Goal: Task Accomplishment & Management: Manage account settings

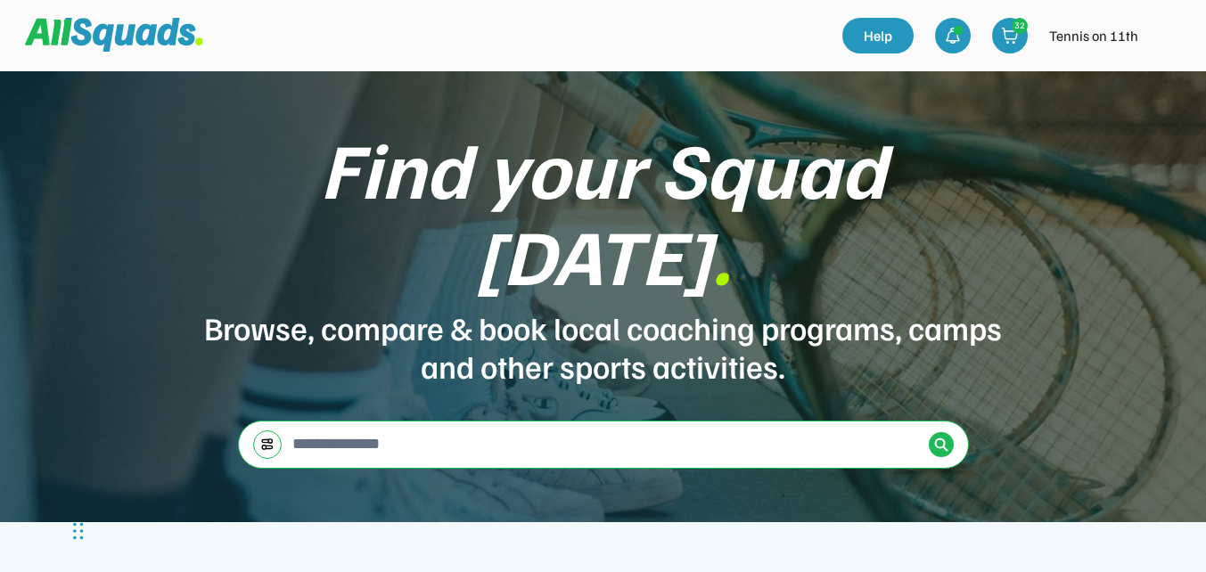
click at [1164, 41] on img at bounding box center [1167, 36] width 36 height 36
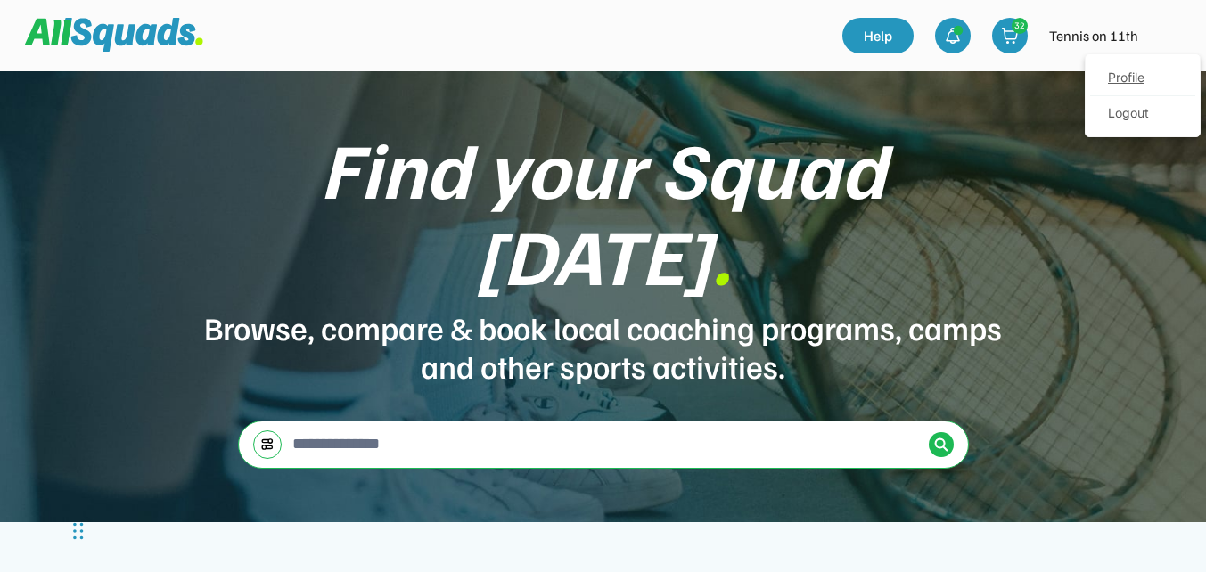
click at [1142, 80] on link "Profile" at bounding box center [1142, 79] width 105 height 36
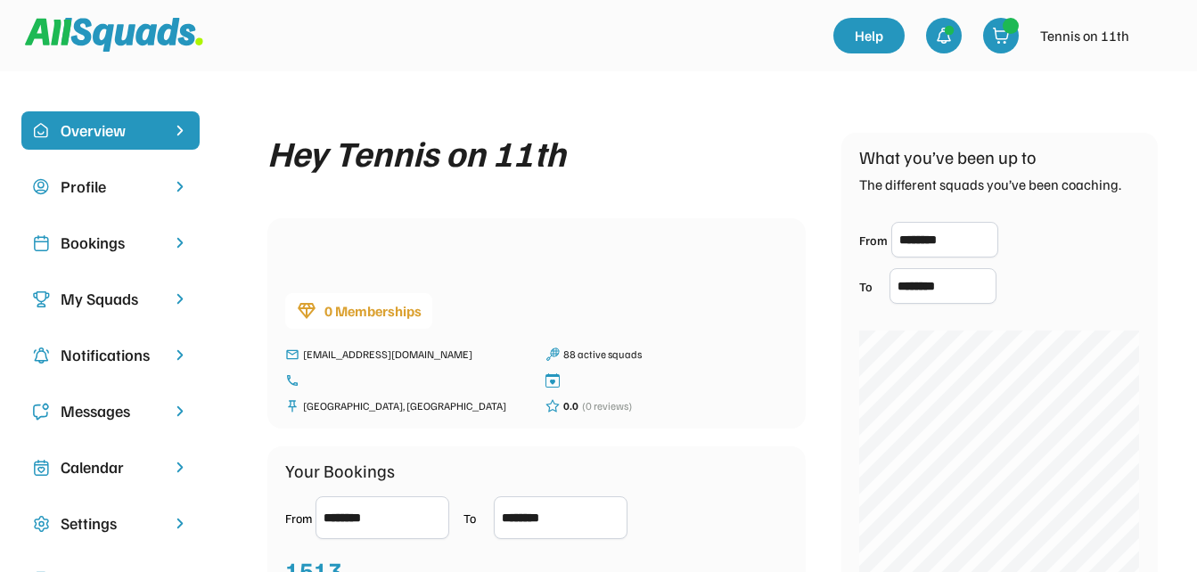
click at [94, 245] on div "Bookings" at bounding box center [111, 243] width 100 height 24
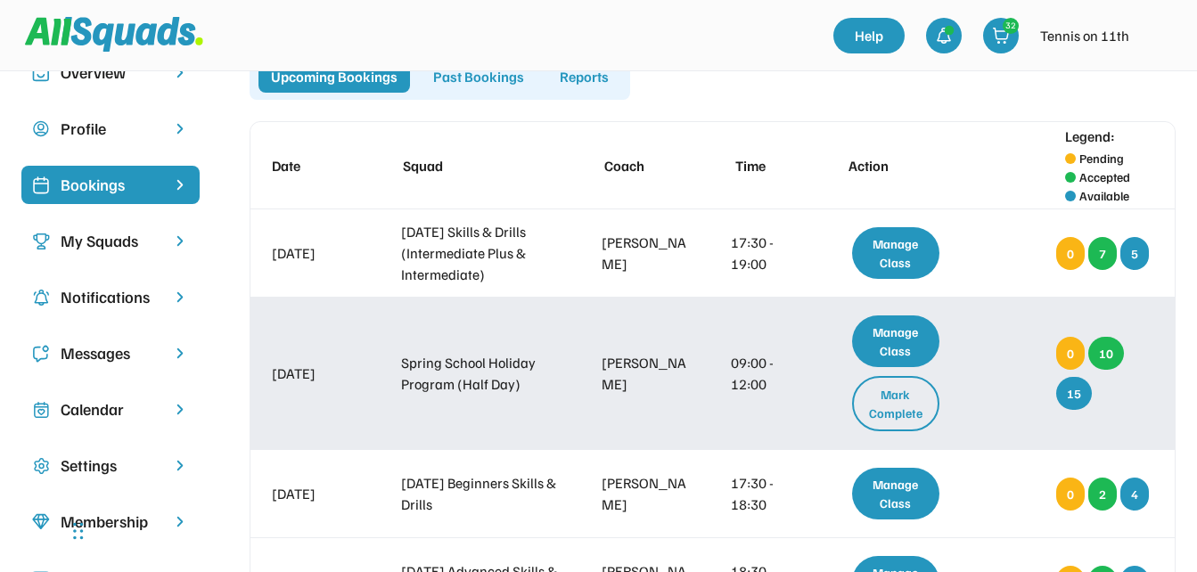
scroll to position [89, 0]
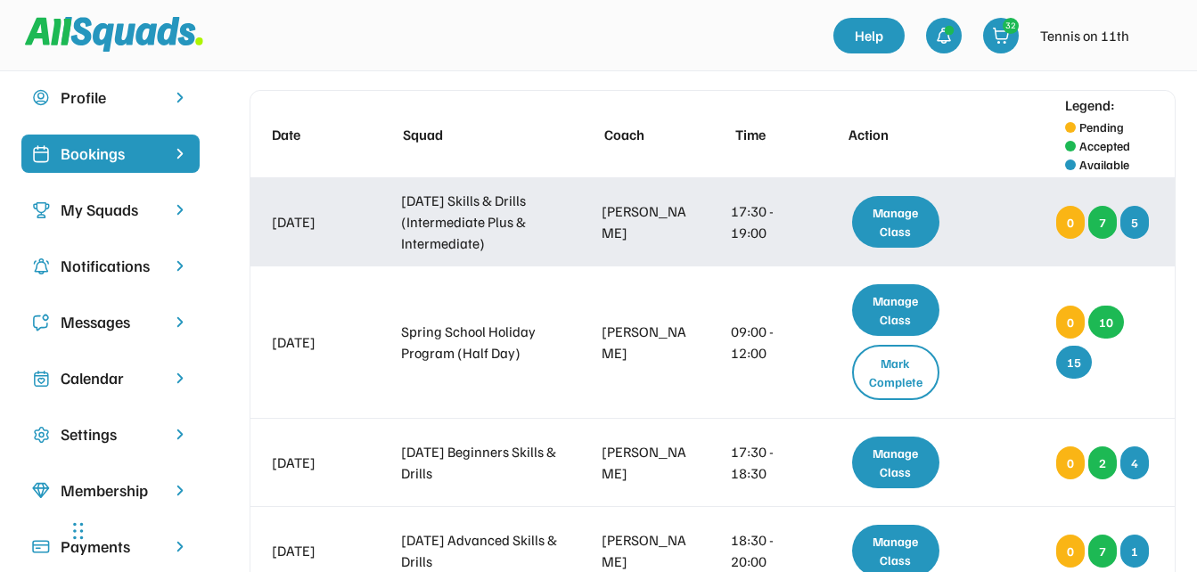
click at [879, 224] on div "Manage Class" at bounding box center [896, 222] width 88 height 52
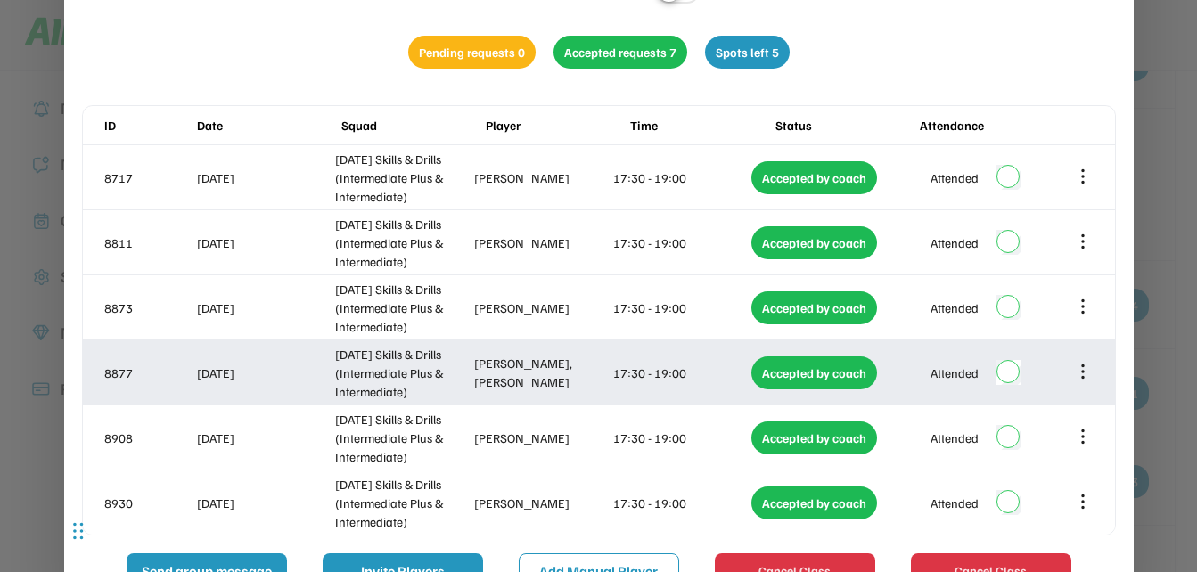
scroll to position [0, 0]
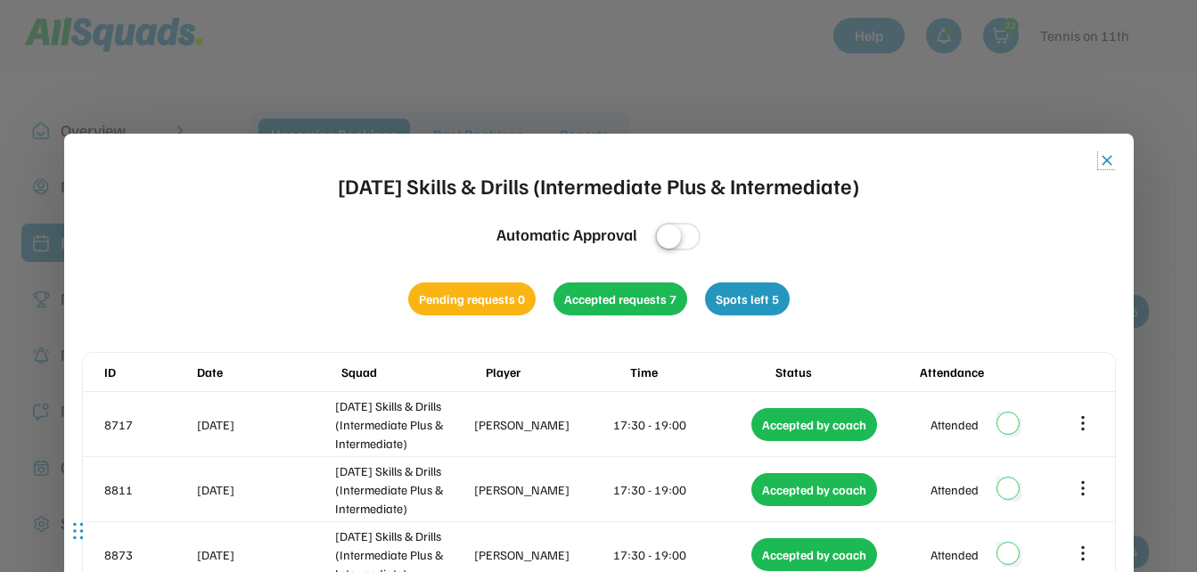
click at [1104, 160] on button "close" at bounding box center [1107, 161] width 18 height 18
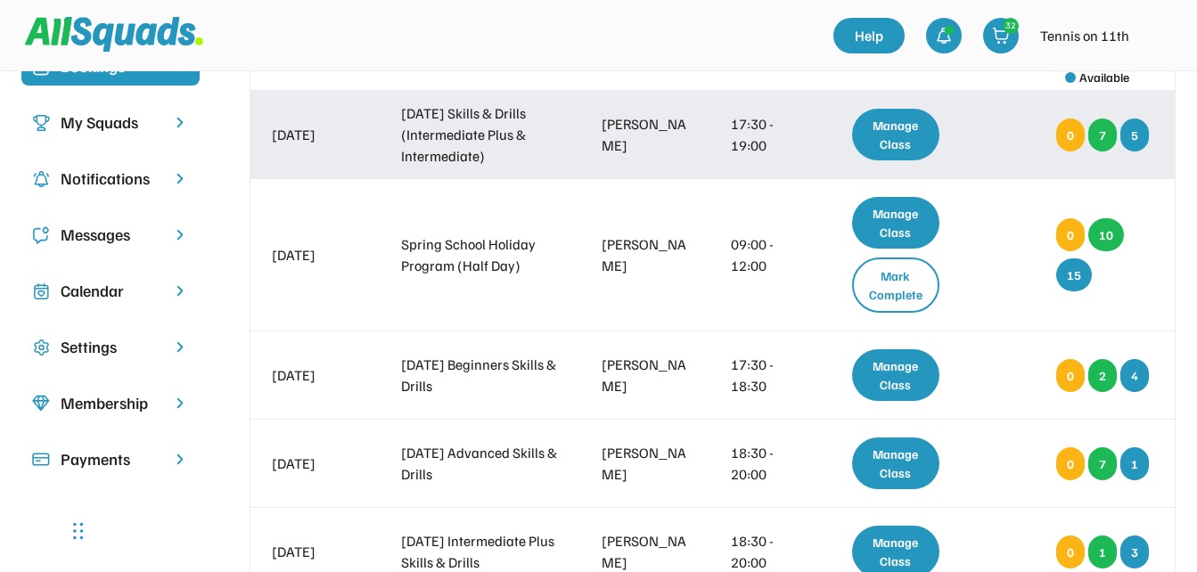
scroll to position [178, 0]
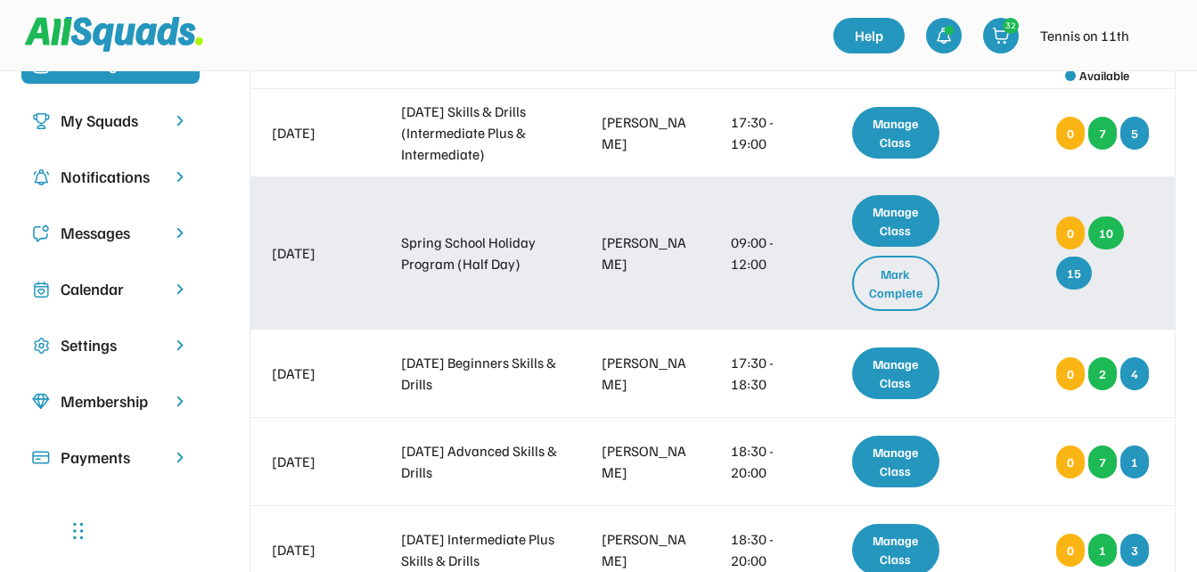
click at [908, 283] on div "Mark Complete" at bounding box center [896, 283] width 88 height 55
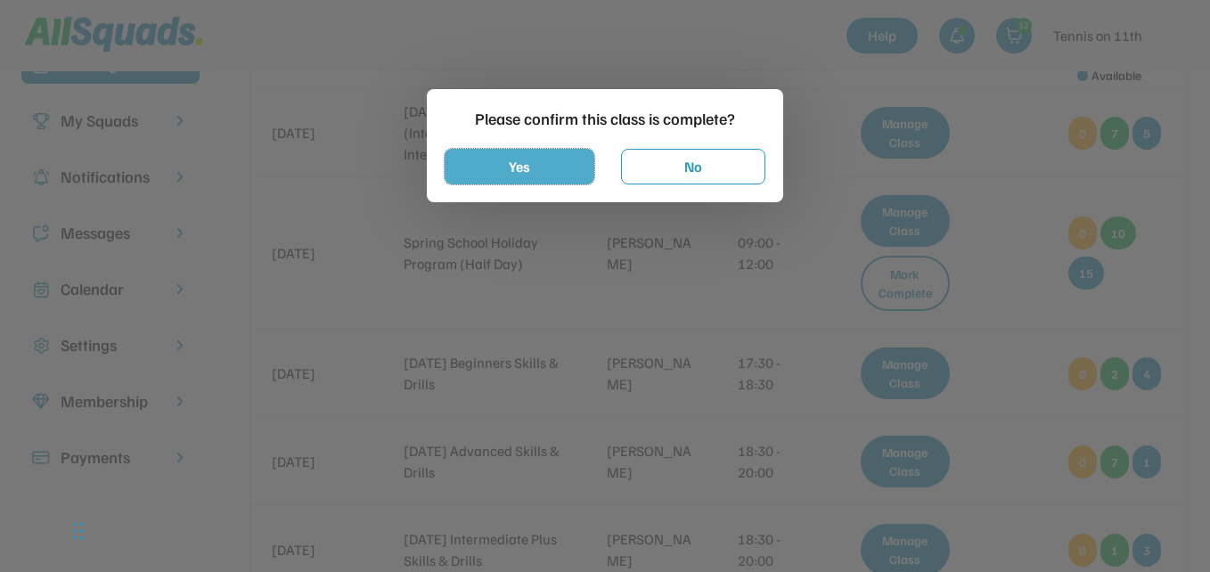
click at [589, 163] on button "Yes" at bounding box center [520, 167] width 150 height 36
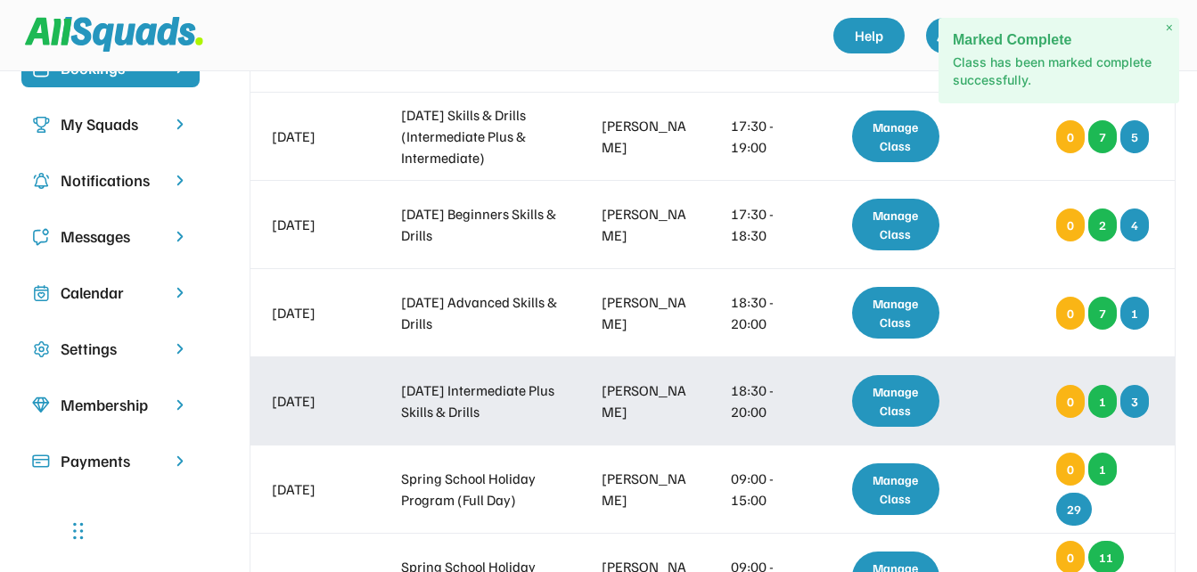
scroll to position [89, 0]
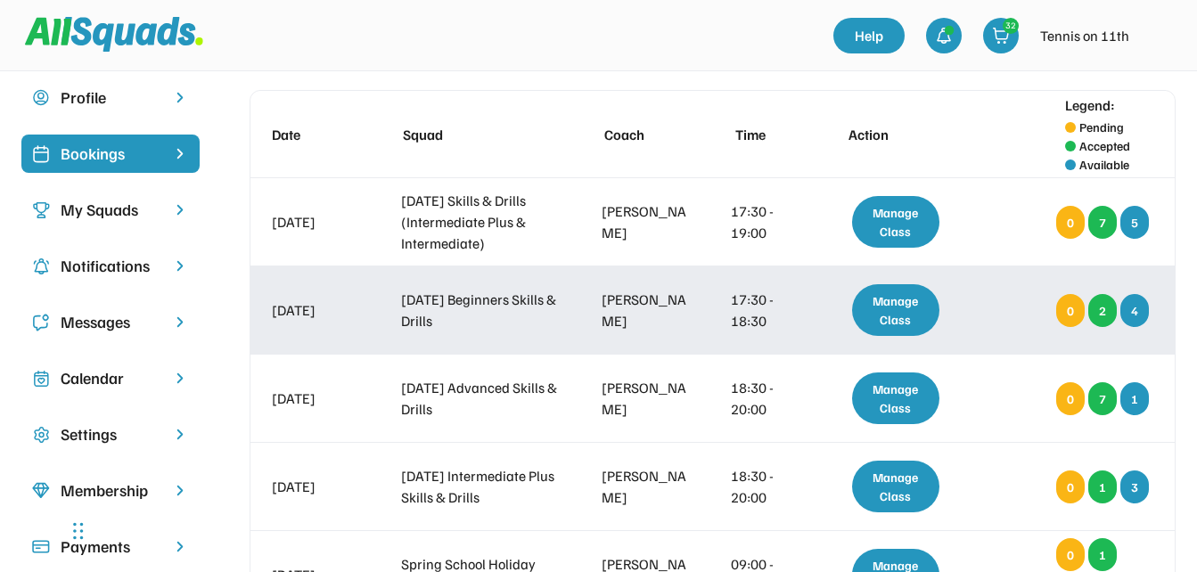
click at [916, 313] on div "Manage Class" at bounding box center [896, 310] width 88 height 52
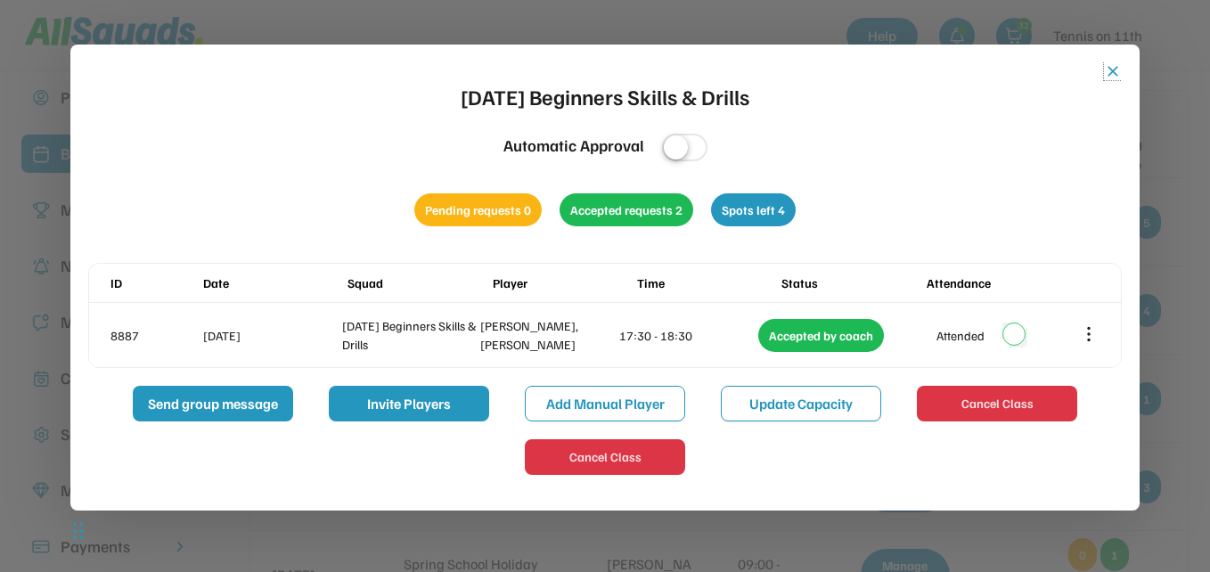
click at [1114, 72] on button "close" at bounding box center [1113, 71] width 18 height 18
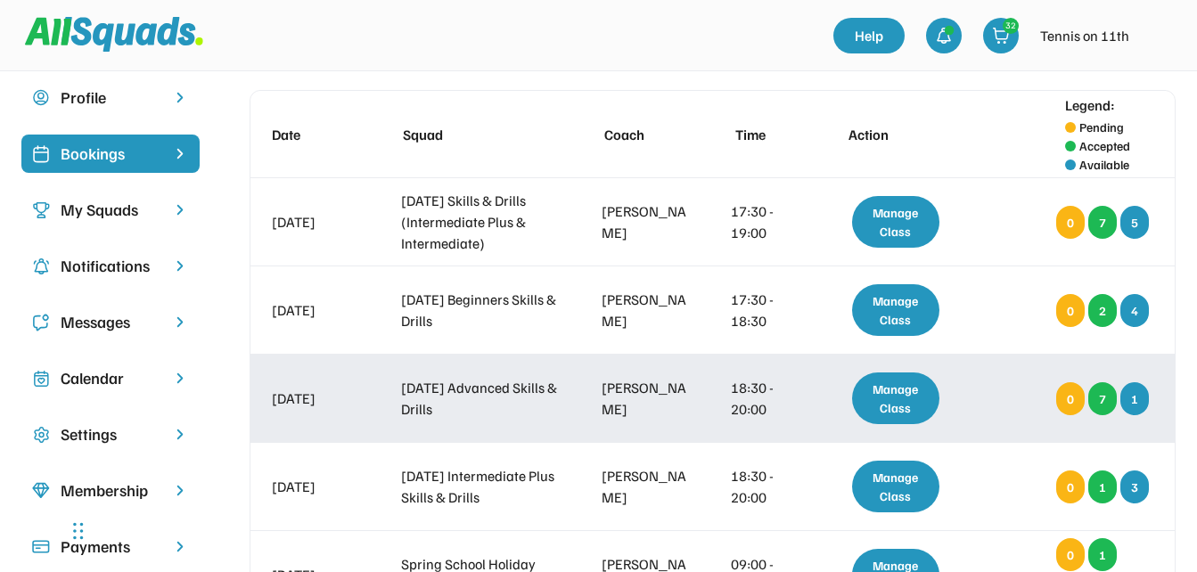
click at [914, 398] on div "Manage Class" at bounding box center [896, 399] width 88 height 52
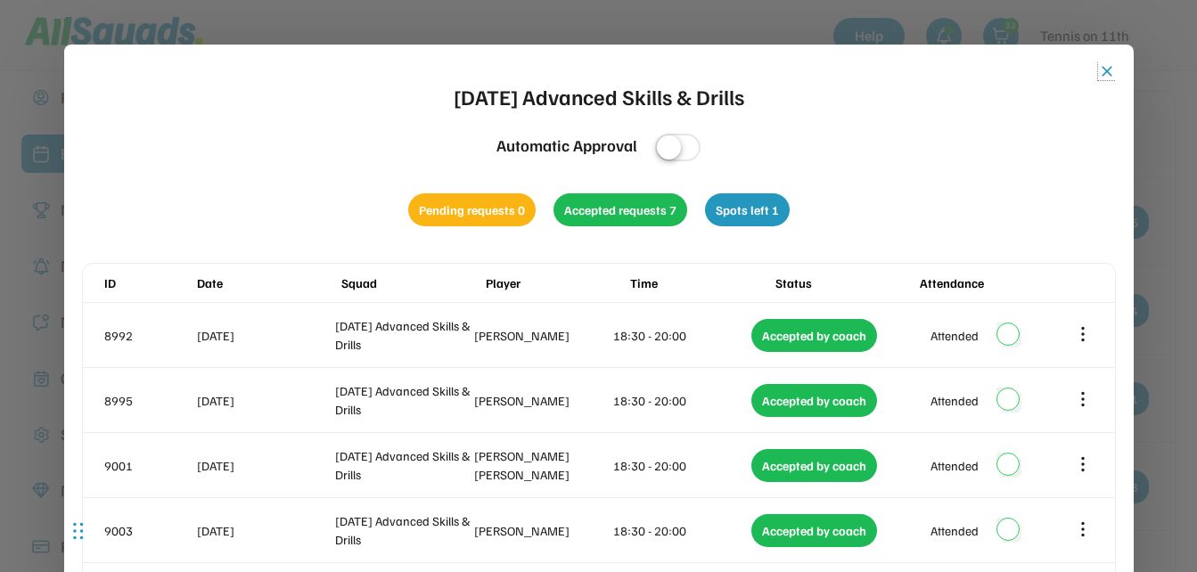
click at [1105, 70] on button "close" at bounding box center [1107, 71] width 18 height 18
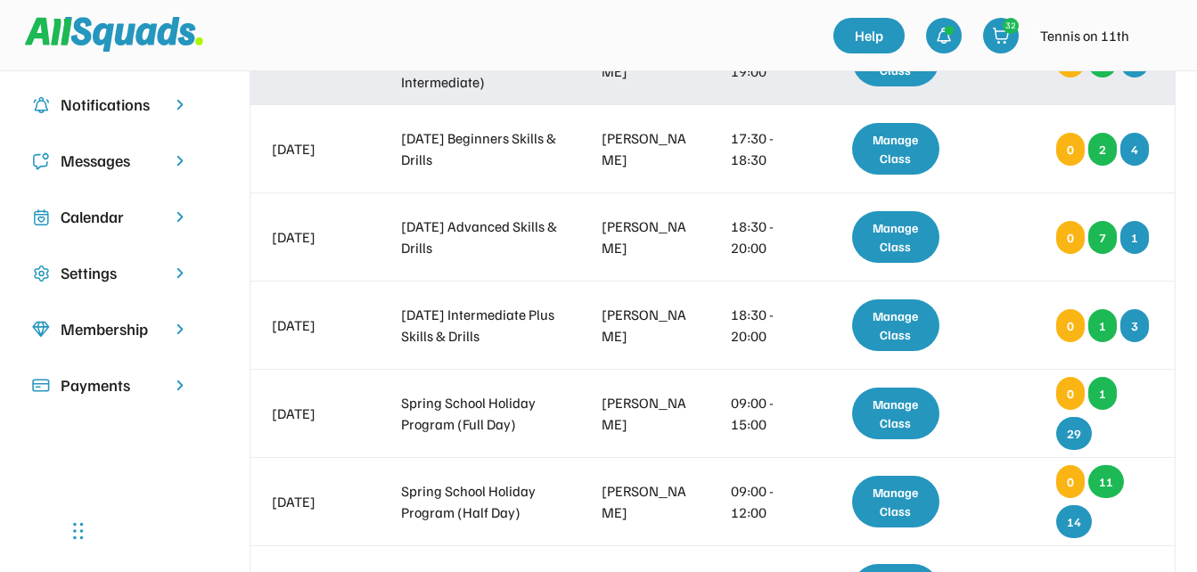
scroll to position [267, 0]
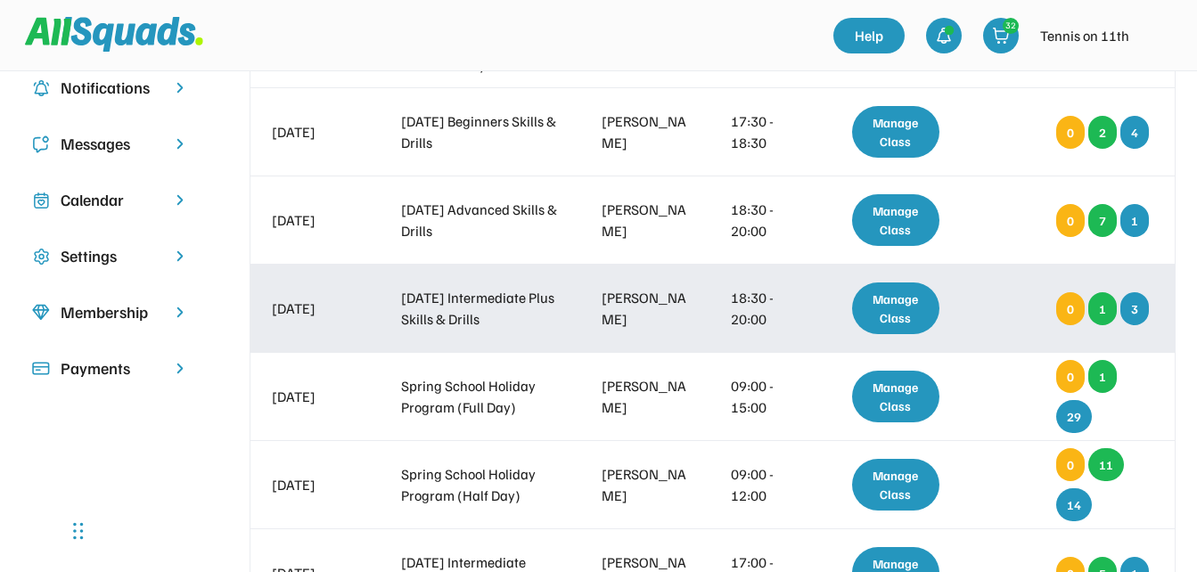
click at [921, 314] on div "Manage Class" at bounding box center [896, 309] width 88 height 52
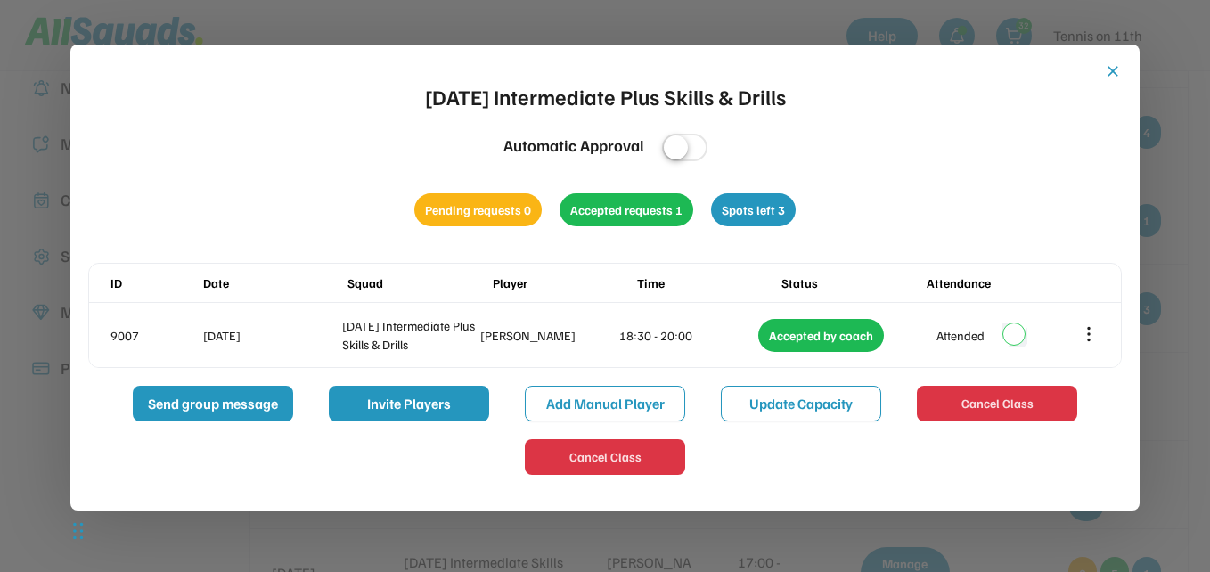
click at [1112, 70] on button "close" at bounding box center [1113, 71] width 18 height 18
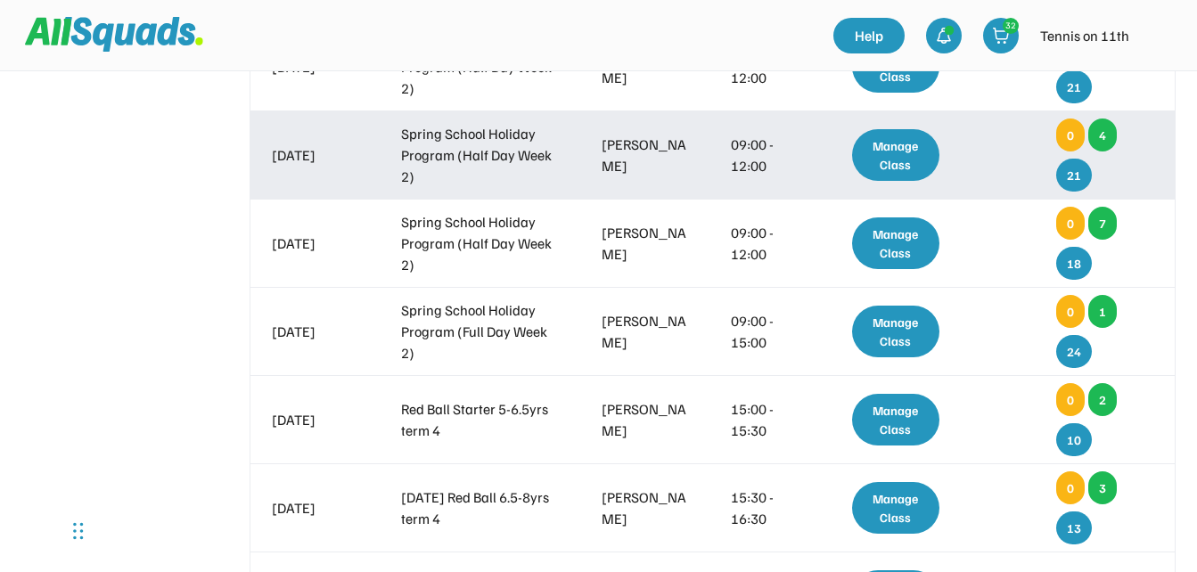
scroll to position [1159, 0]
